Goal: Task Accomplishment & Management: Manage account settings

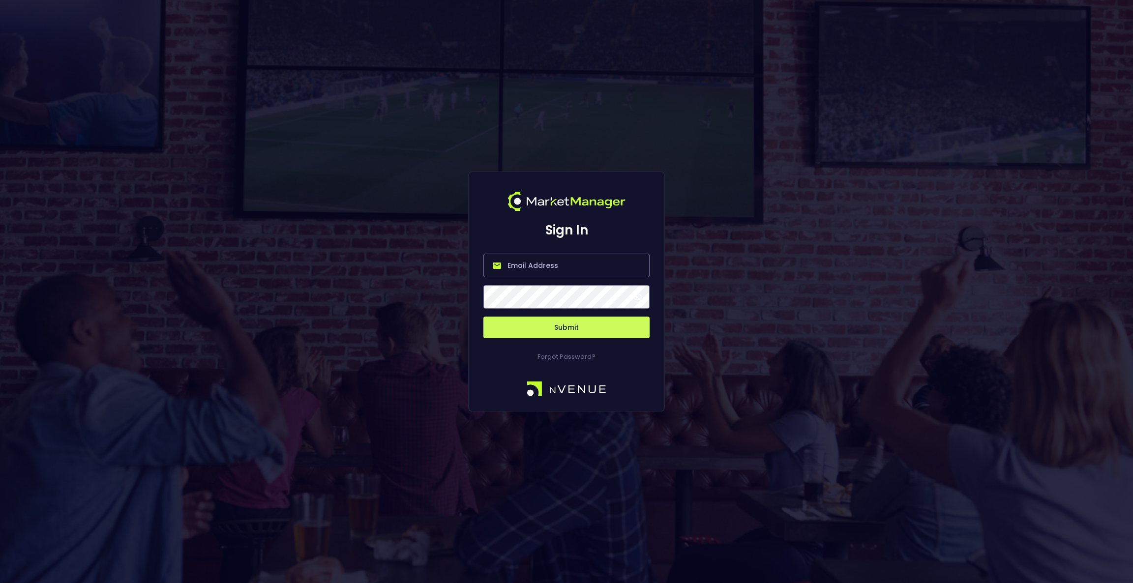
type input "[EMAIL_ADDRESS][DOMAIN_NAME]"
click at [583, 326] on button "Submit" at bounding box center [567, 328] width 166 height 22
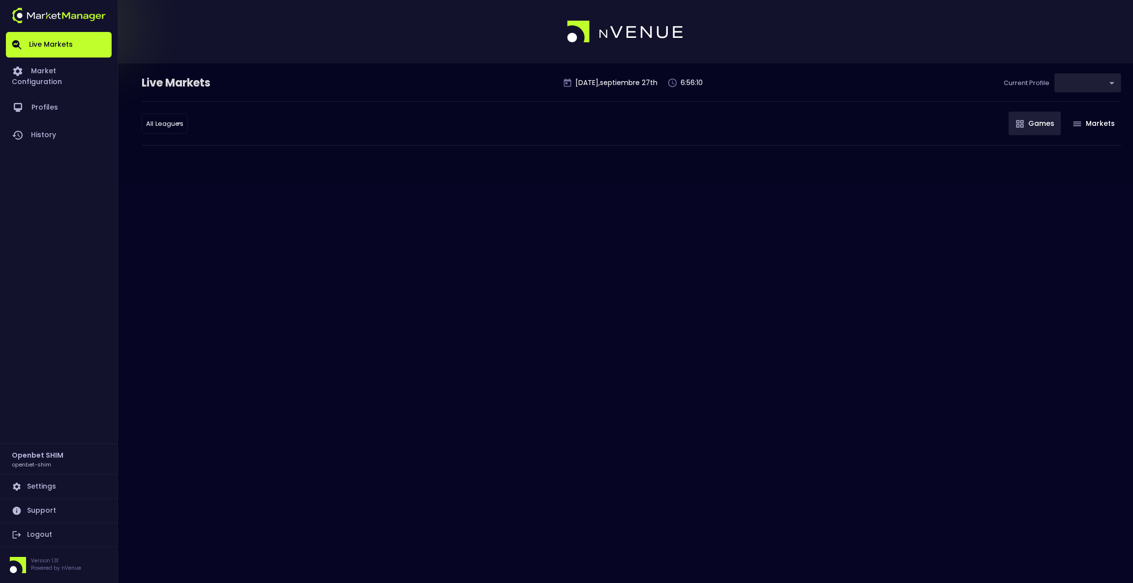
type input "2a6abf63-c314-44e9-bba0-df9808dfb38b"
click at [61, 66] on link "Market Configuration" at bounding box center [59, 76] width 106 height 36
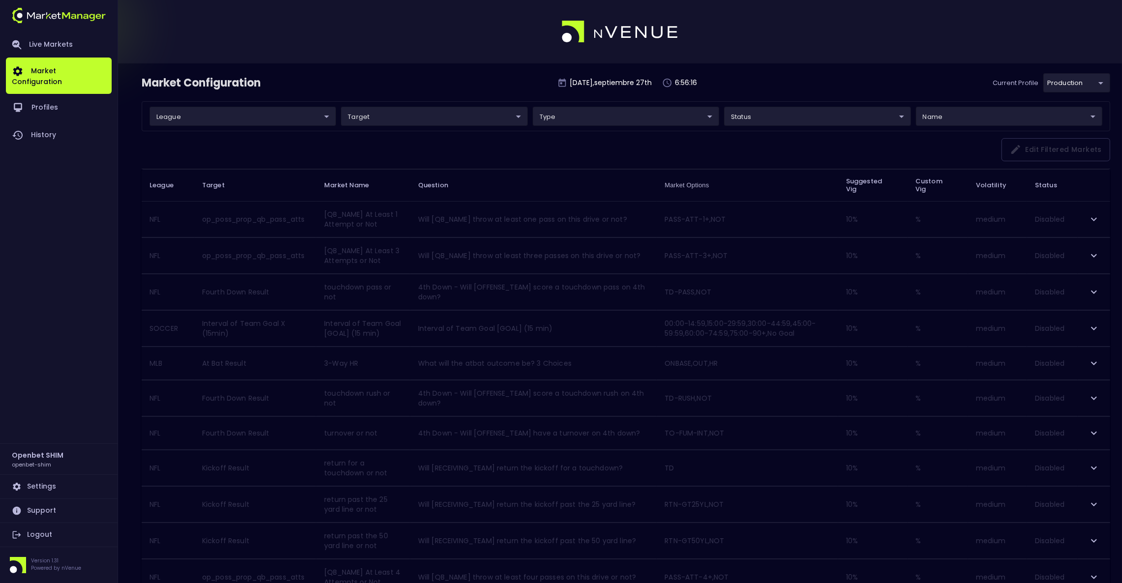
click at [1082, 87] on body "Live Markets Market Configuration Profiles History Openbet SHIM openbet-shim Se…" at bounding box center [561, 571] width 1122 height 1143
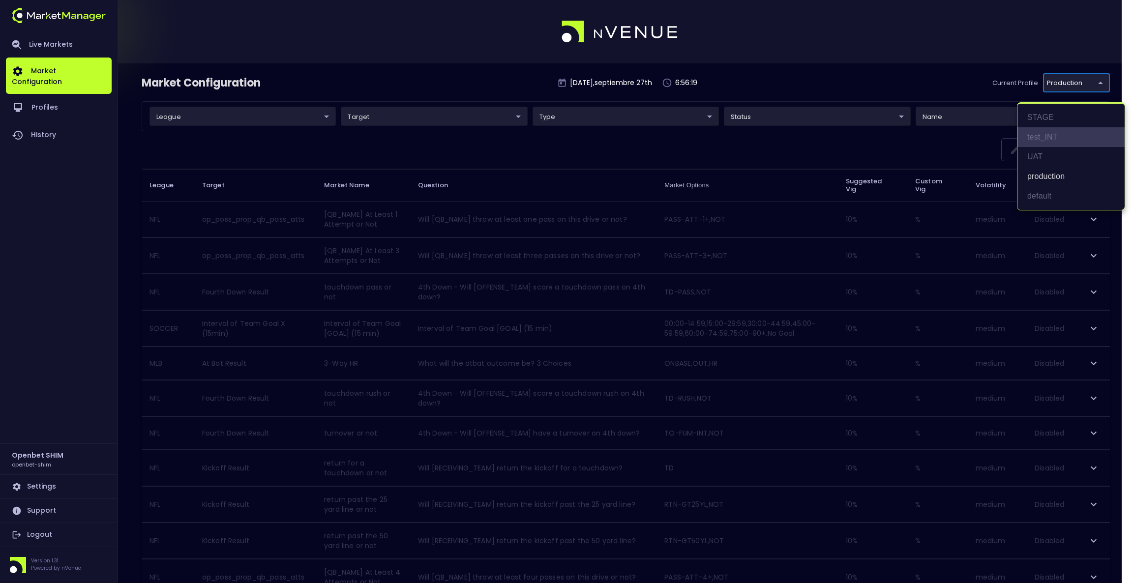
click at [1052, 128] on li "test_INT" at bounding box center [1071, 137] width 107 height 20
type input "7b109a49-af35-4bf1-9088-2b0c1d108231"
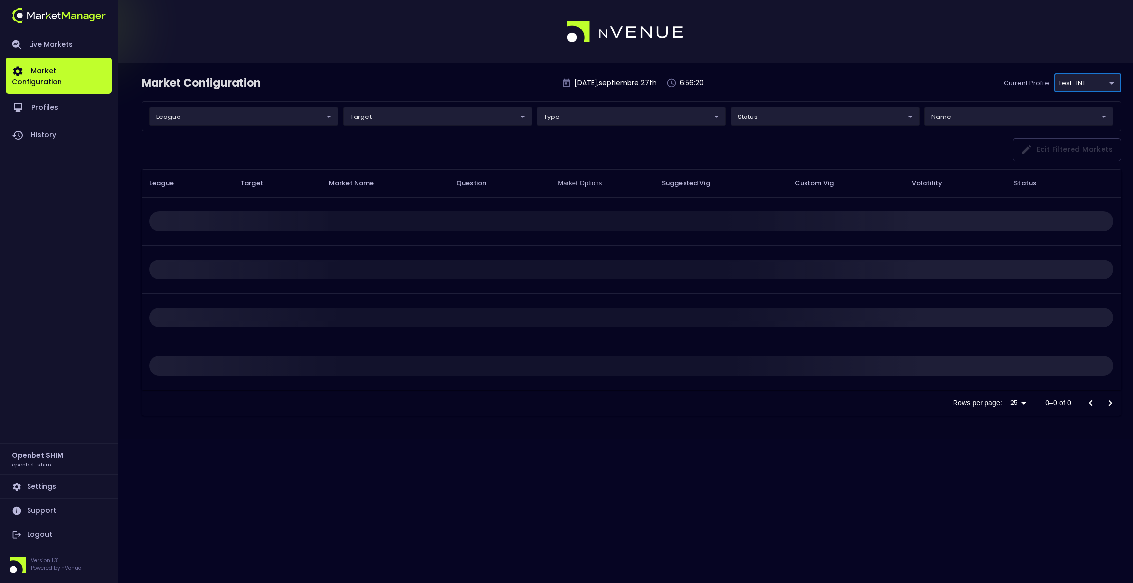
click at [294, 128] on div "league ​ ​ target ​ ​ type ​ ​ status ​ ​ name ​ ​" at bounding box center [632, 116] width 980 height 30
click at [313, 117] on body "Live Markets Market Configuration Profiles History Openbet SHIM openbet-shim Se…" at bounding box center [566, 291] width 1133 height 583
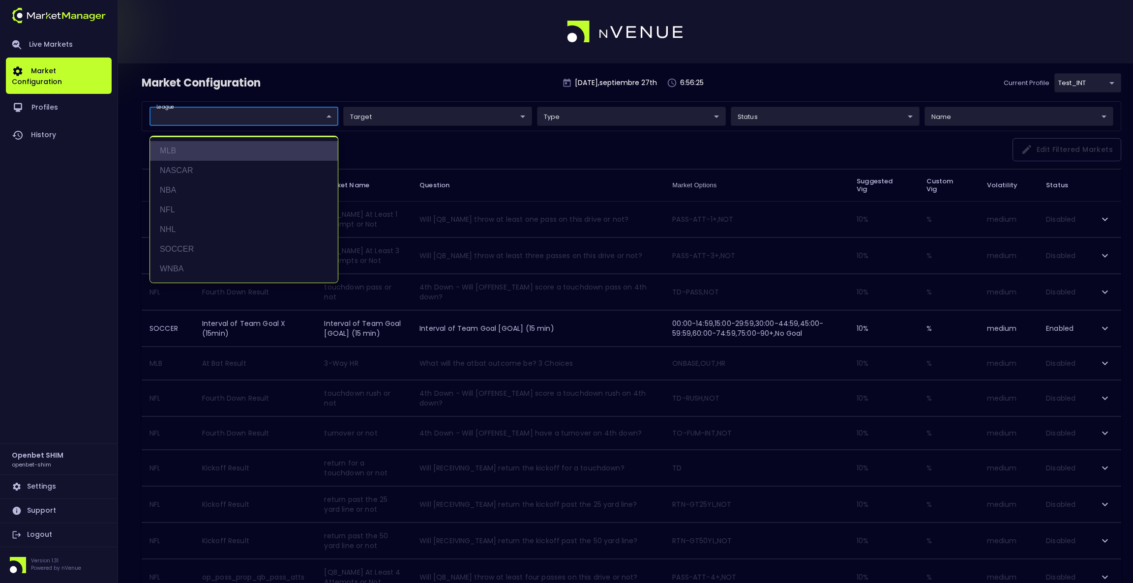
click at [184, 155] on li "MLB" at bounding box center [244, 151] width 188 height 20
type input "MLB"
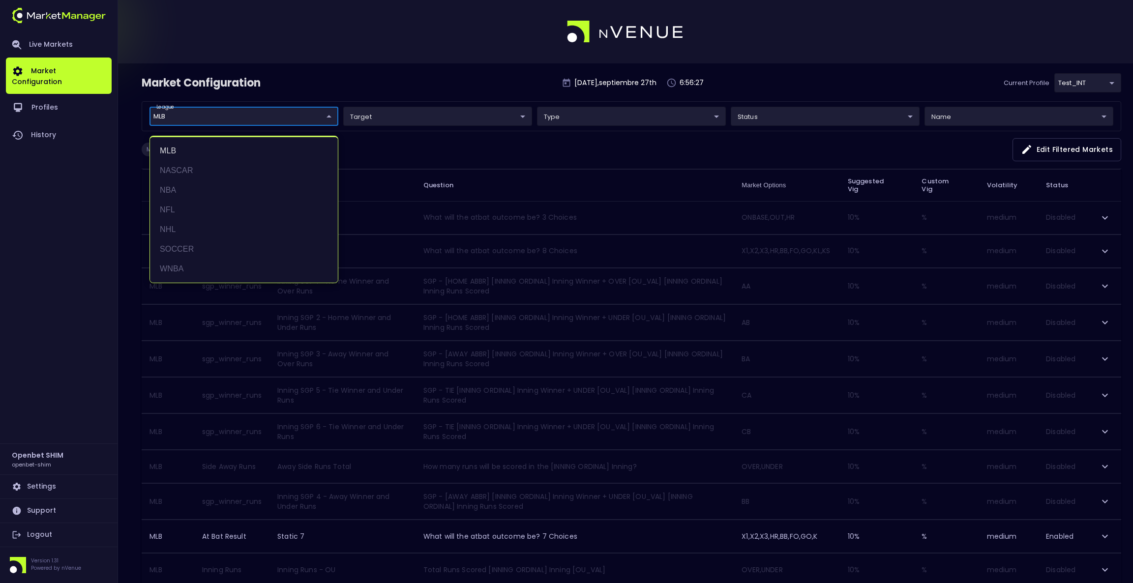
click at [779, 75] on div at bounding box center [566, 291] width 1133 height 583
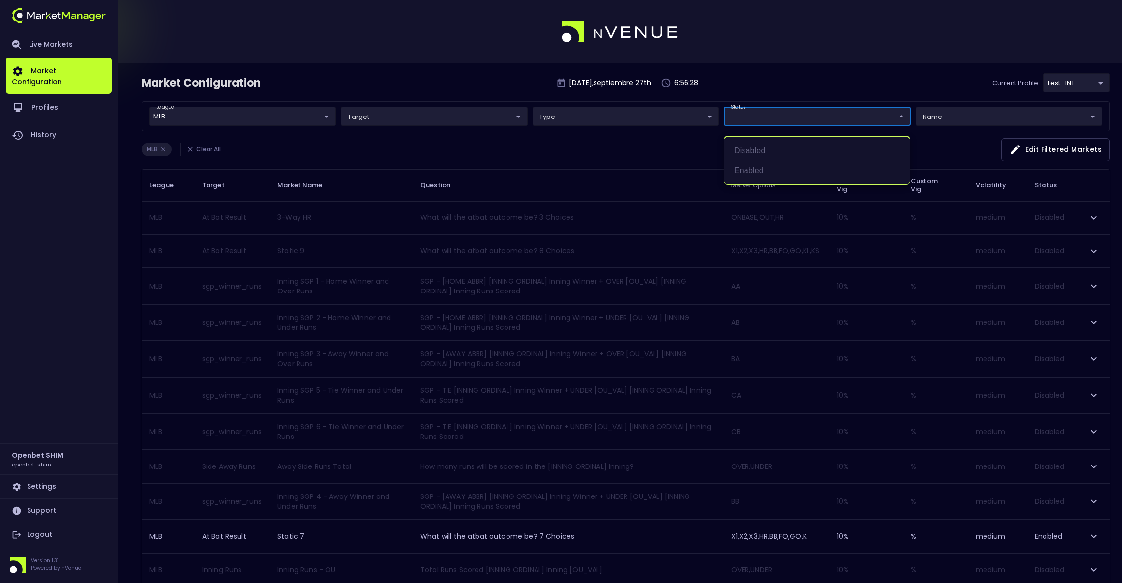
click at [778, 115] on body "Live Markets Market Configuration Profiles History Openbet SHIM openbet-shim Se…" at bounding box center [566, 554] width 1133 height 1108
click at [753, 164] on li "Enabled" at bounding box center [817, 171] width 185 height 20
type input "Enabled"
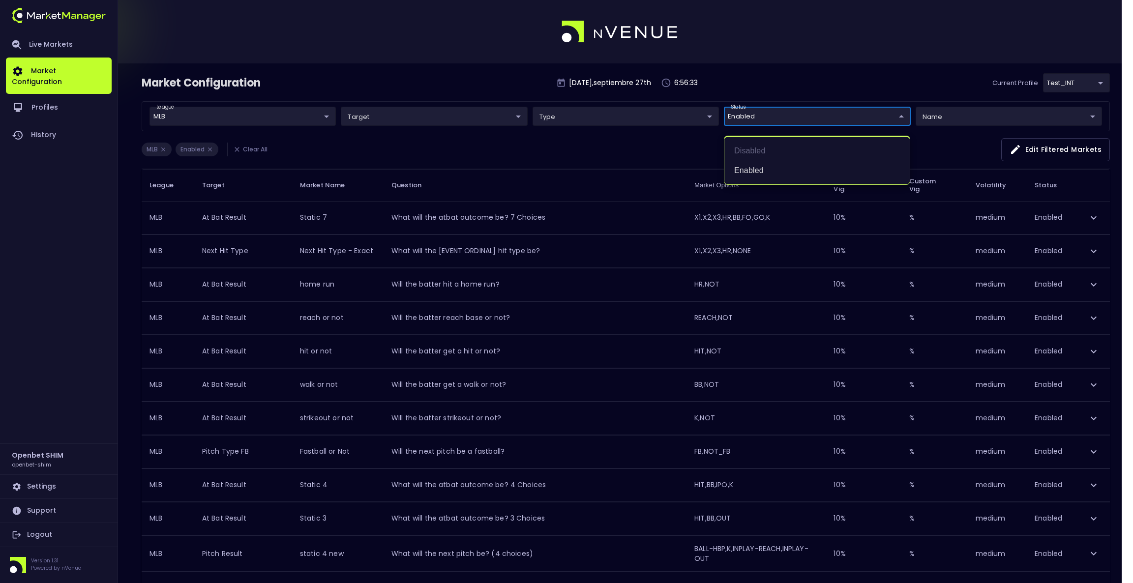
click at [913, 73] on div at bounding box center [566, 291] width 1133 height 583
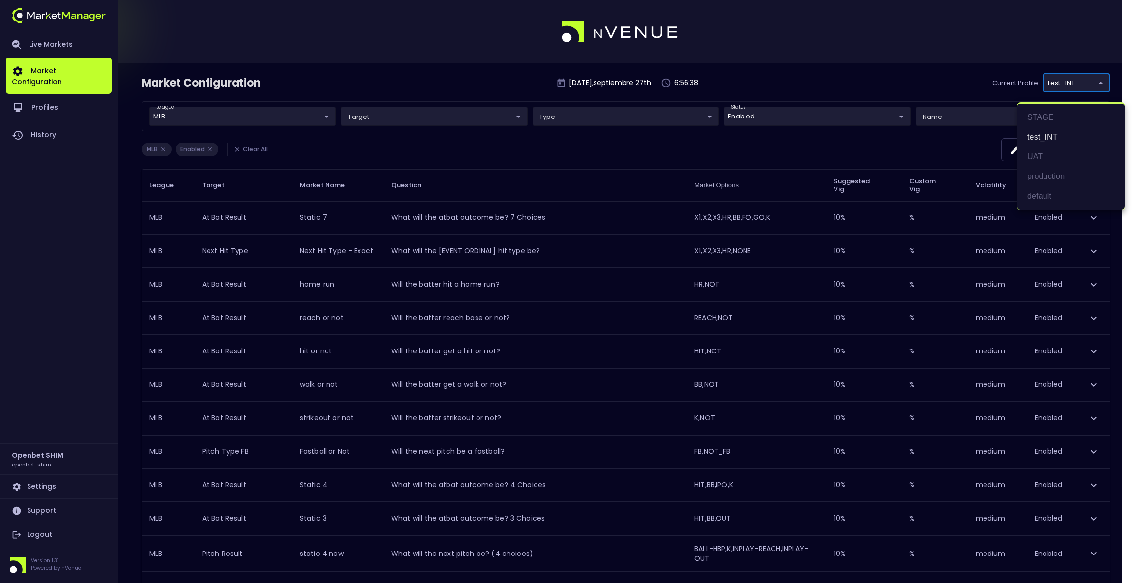
click at [1062, 79] on body "Live Markets Market Configuration Profiles History Openbet SHIM openbet-shim Se…" at bounding box center [566, 380] width 1133 height 761
click at [1033, 154] on li "UAT" at bounding box center [1071, 157] width 107 height 20
click at [1099, 82] on body "Live Markets Market Configuration Profiles History Openbet SHIM openbet-shim Se…" at bounding box center [566, 380] width 1133 height 761
click at [907, 22] on div at bounding box center [566, 291] width 1133 height 583
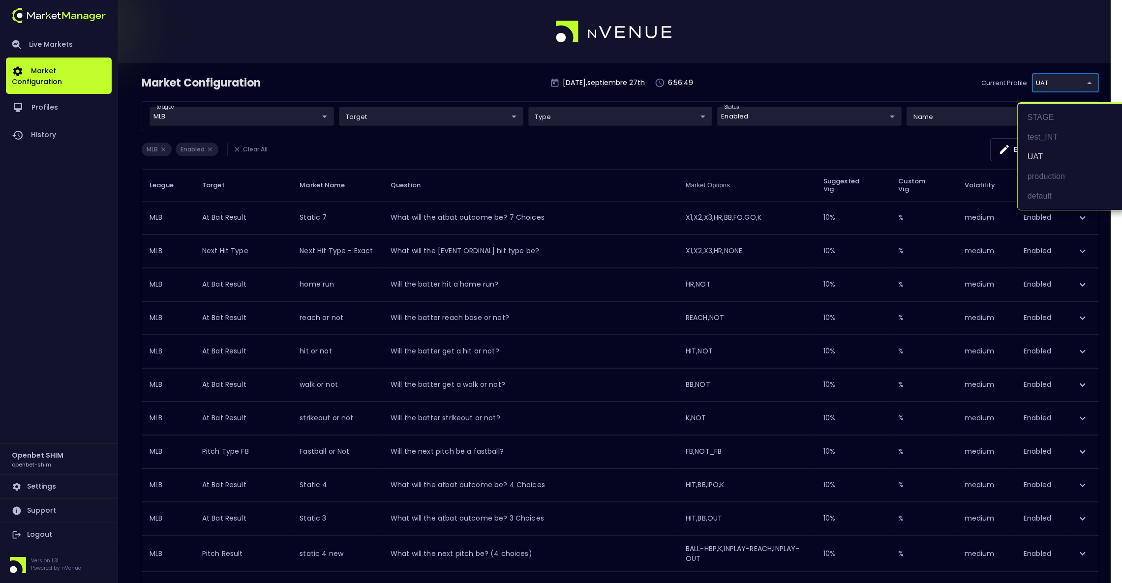
click at [1105, 82] on body "Live Markets Market Configuration Profiles History Openbet SHIM openbet-shim Se…" at bounding box center [561, 380] width 1122 height 761
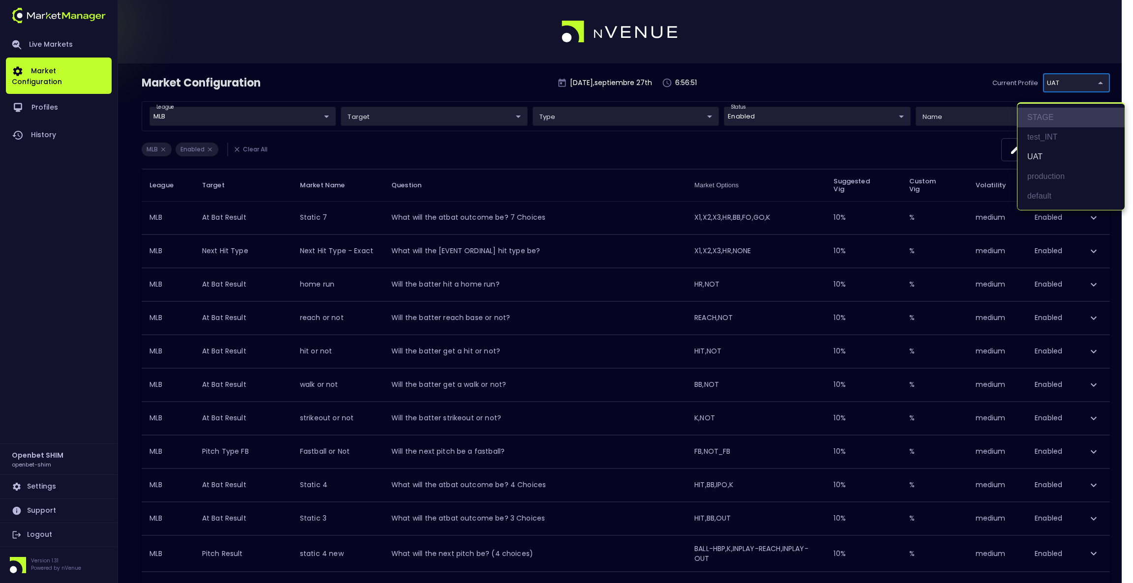
click at [1047, 116] on li "STAGE" at bounding box center [1071, 118] width 107 height 20
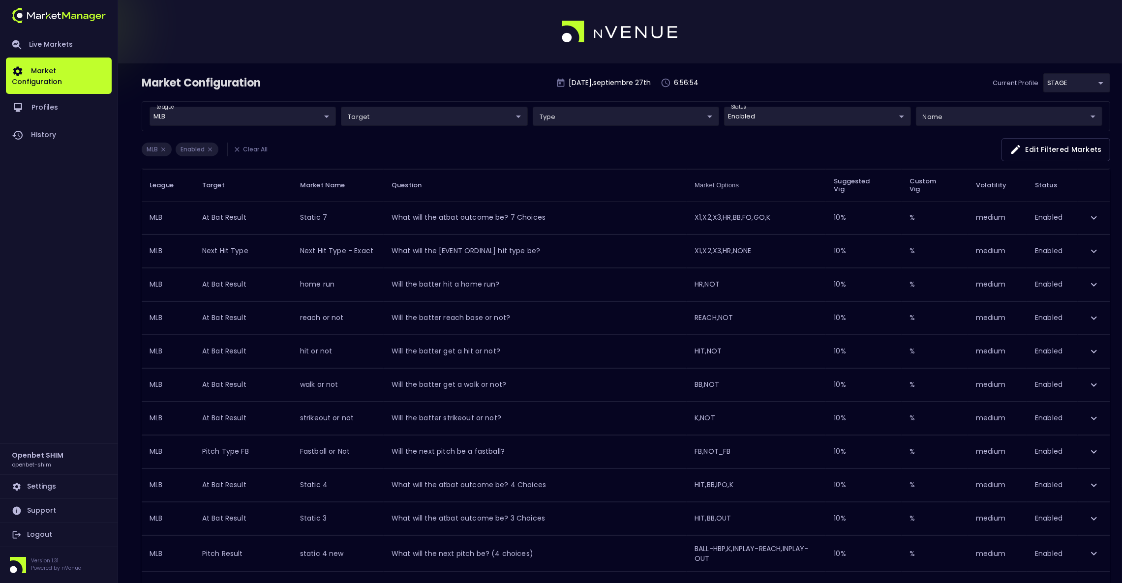
click at [910, 36] on div at bounding box center [561, 31] width 1122 height 63
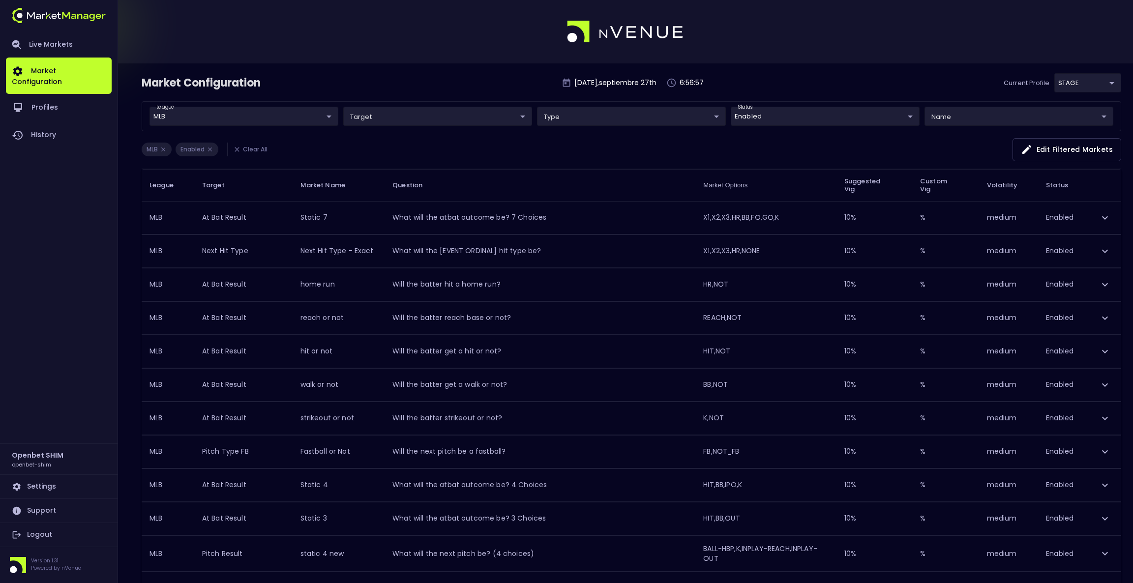
click at [1087, 74] on body "Live Markets Market Configuration Profiles History Openbet SHIM openbet-shim Se…" at bounding box center [566, 380] width 1133 height 761
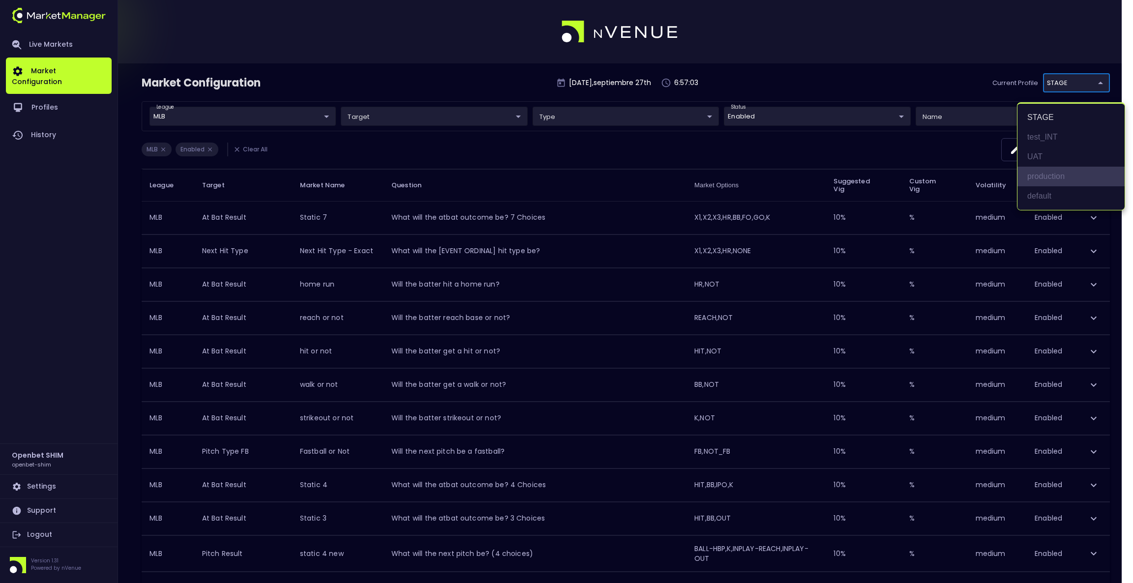
click at [1042, 176] on li "production" at bounding box center [1071, 177] width 107 height 20
type input "2a6abf63-c314-44e9-bba0-df9808dfb38b"
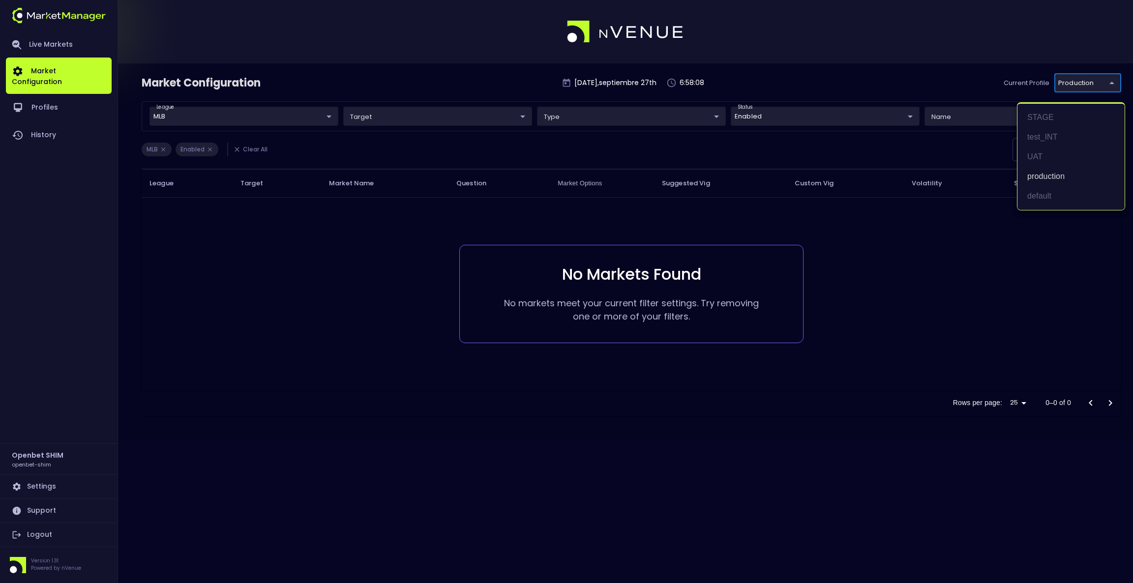
click at [1074, 79] on body "Live Markets Market Configuration Profiles History Openbet SHIM openbet-shim Se…" at bounding box center [566, 291] width 1133 height 583
click at [42, 96] on div at bounding box center [566, 291] width 1133 height 583
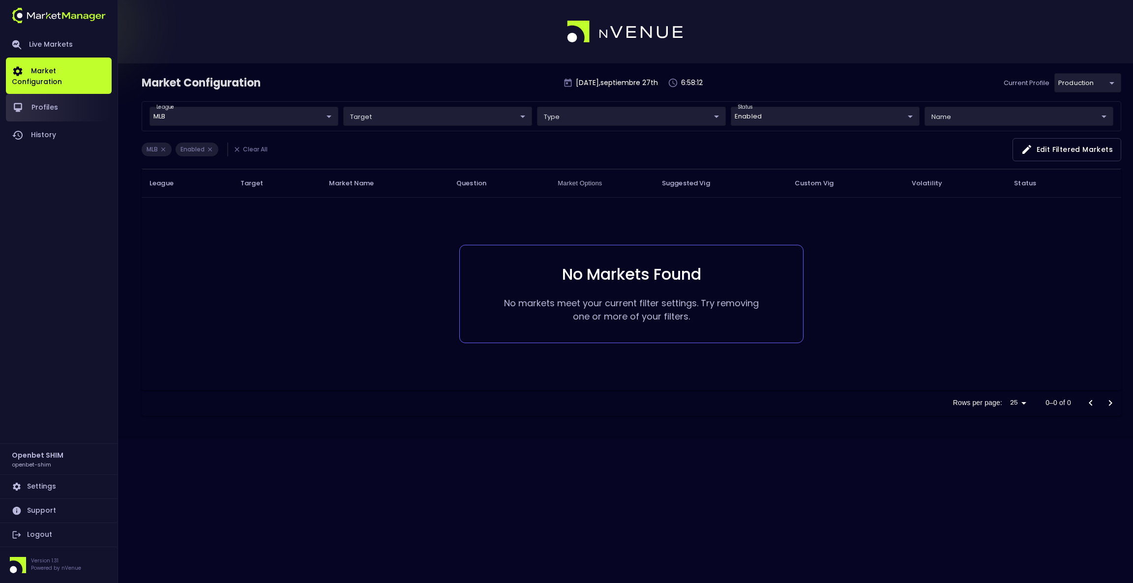
click at [42, 96] on link "Profiles" at bounding box center [59, 108] width 106 height 28
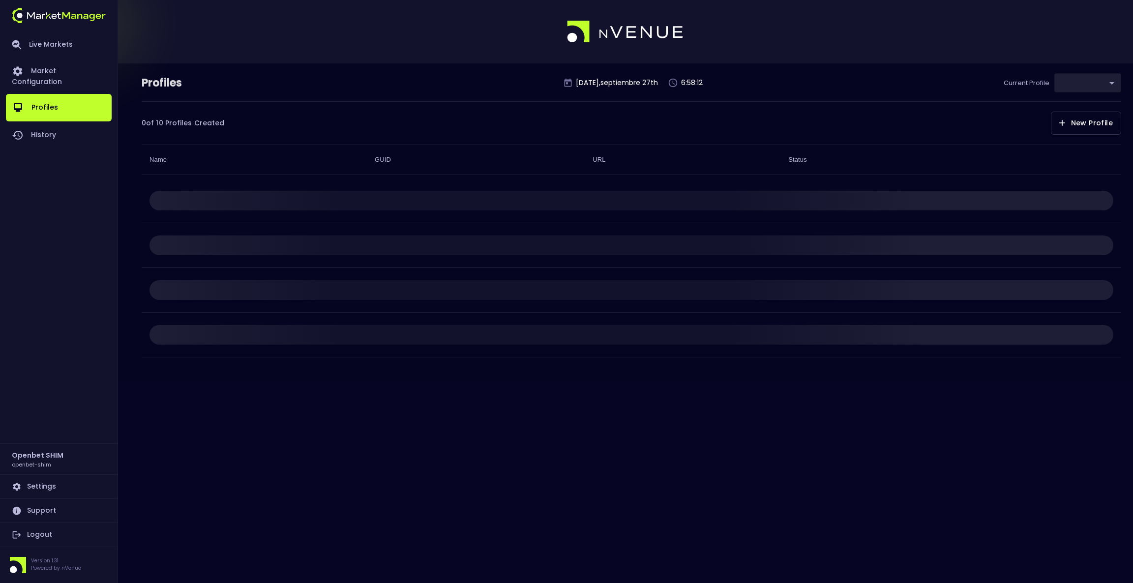
type input "2a6abf63-c314-44e9-bba0-df9808dfb38b"
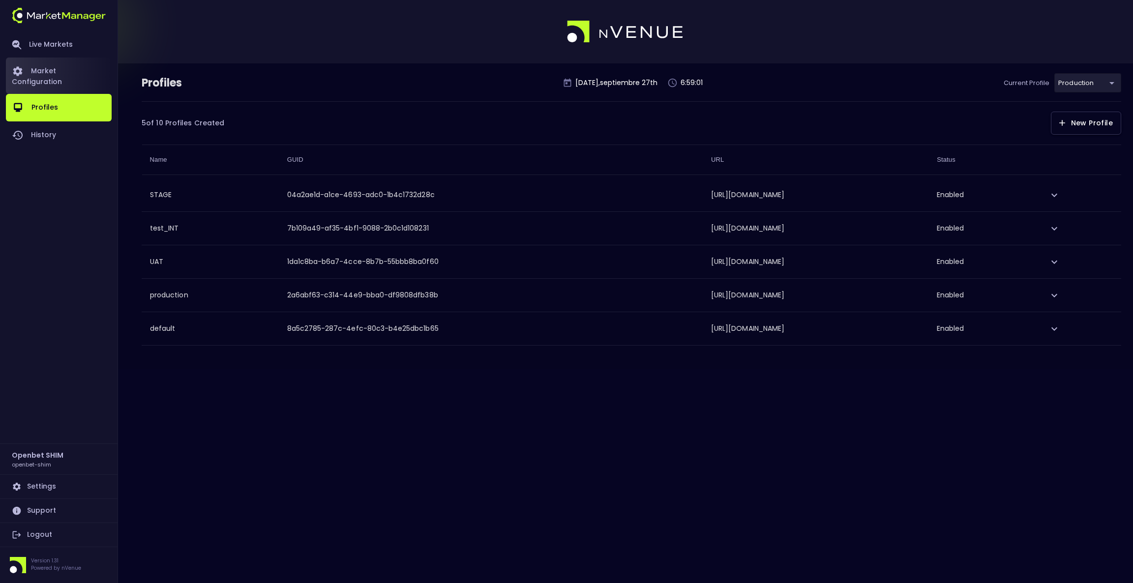
click at [66, 69] on link "Market Configuration" at bounding box center [59, 76] width 106 height 36
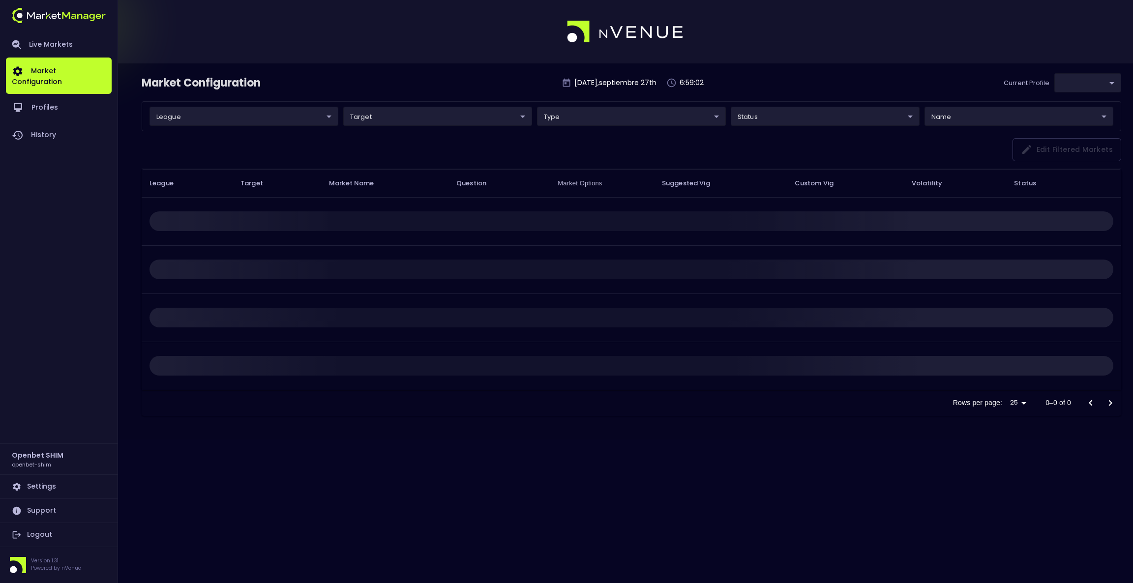
type input "2a6abf63-c314-44e9-bba0-df9808dfb38b"
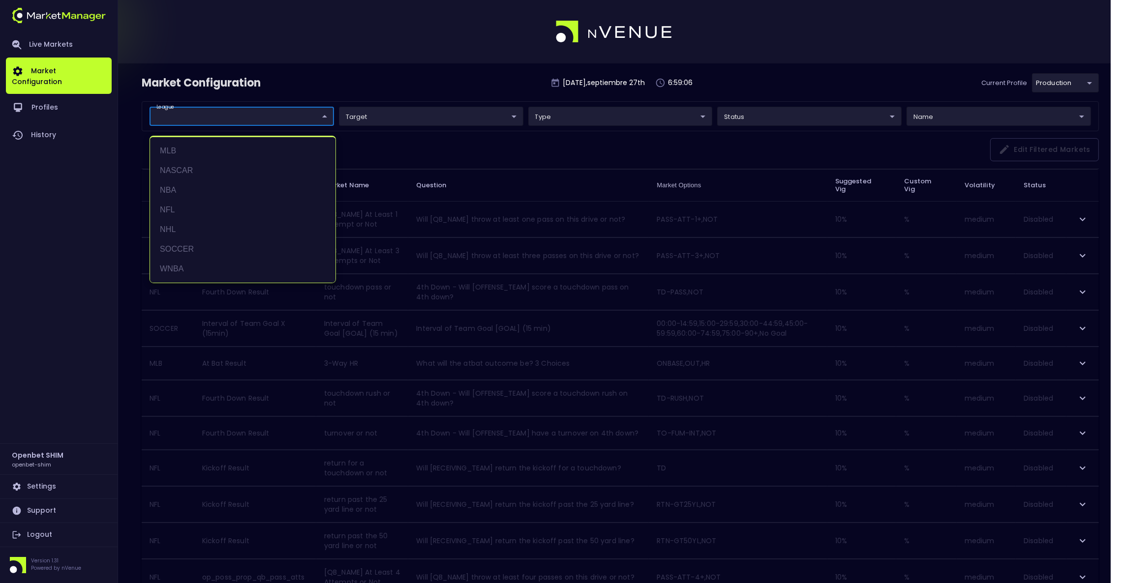
click at [314, 118] on body "Live Markets Market Configuration Profiles History Openbet SHIM openbet-shim Se…" at bounding box center [561, 586] width 1122 height 1173
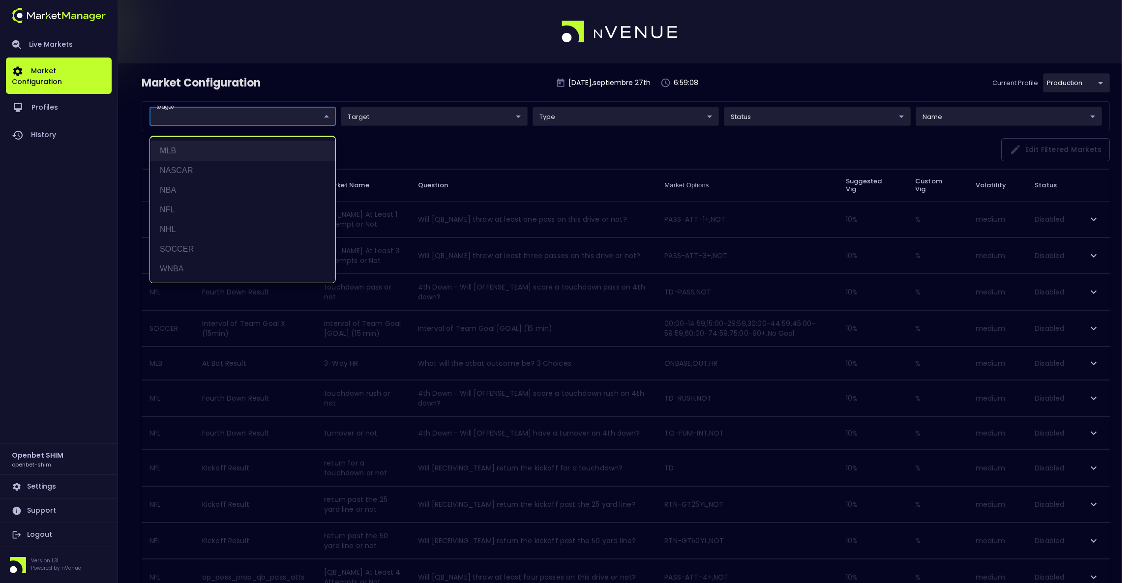
click at [188, 152] on li "MLB" at bounding box center [242, 151] width 185 height 20
type input "MLB"
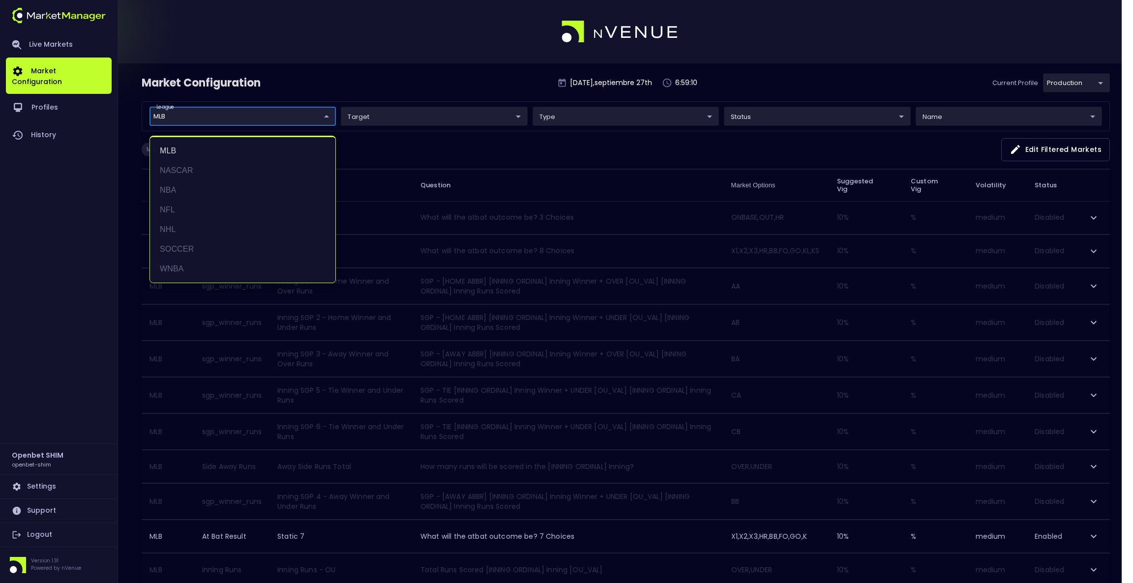
click at [862, 58] on div at bounding box center [566, 291] width 1133 height 583
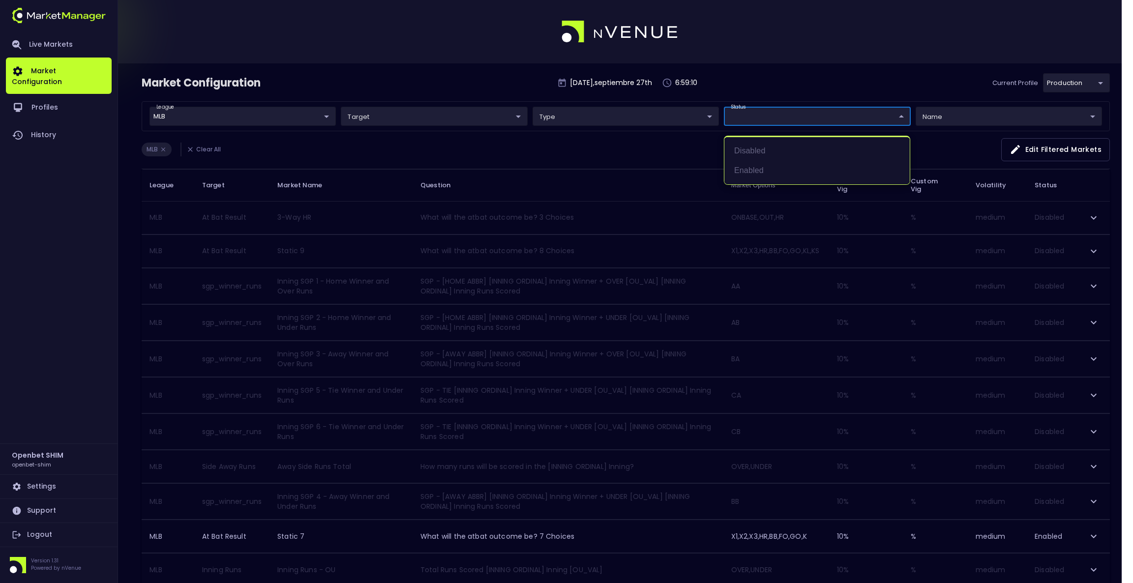
click at [845, 115] on body "Live Markets Market Configuration Profiles History Openbet SHIM openbet-shim Se…" at bounding box center [566, 554] width 1133 height 1108
click at [776, 162] on li "Enabled" at bounding box center [817, 171] width 185 height 20
type input "Enabled"
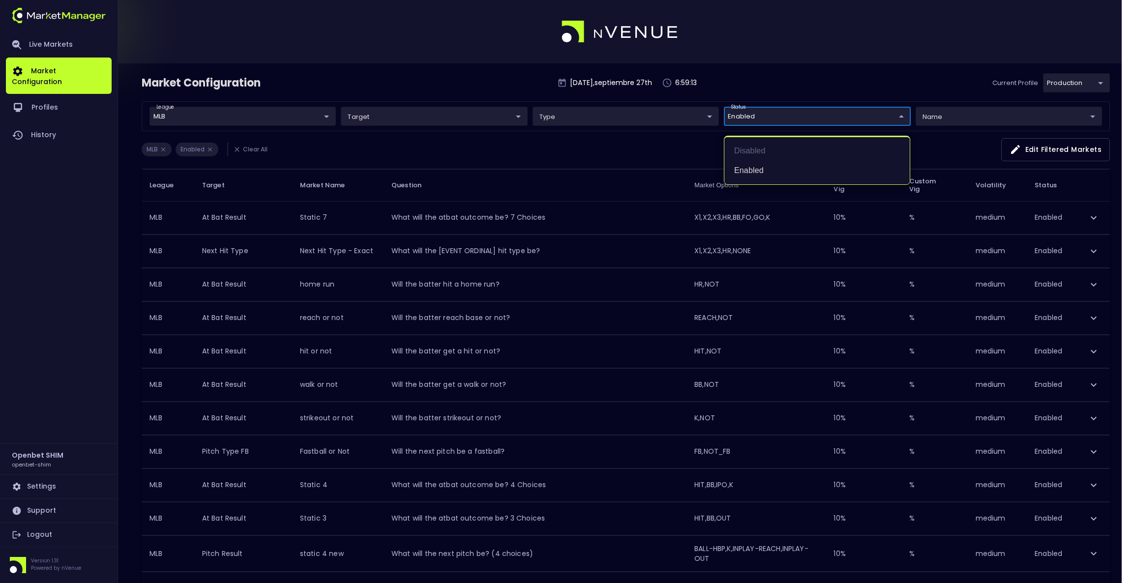
click at [789, 35] on div at bounding box center [566, 291] width 1133 height 583
